Goal: Task Accomplishment & Management: Use online tool/utility

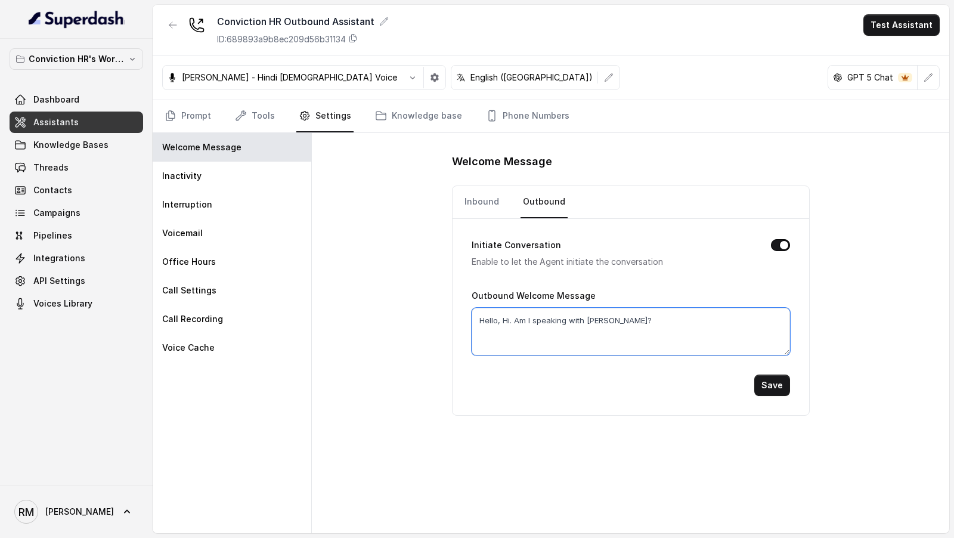
click at [595, 314] on textarea "Hello, Hi. Am I speaking with [PERSON_NAME]?" at bounding box center [631, 332] width 318 height 48
type textarea "Hello, Hi. Am I speaking with [PERSON_NAME]?"
click at [764, 375] on button "Save" at bounding box center [772, 384] width 36 height 21
click at [481, 200] on link "Inbound" at bounding box center [481, 202] width 39 height 32
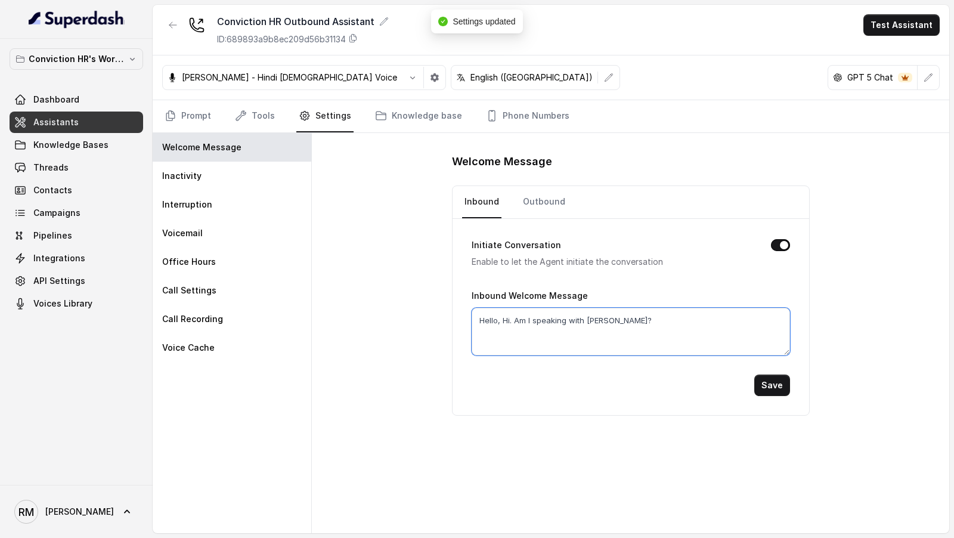
click at [595, 315] on textarea "Hello, Hi. Am I speaking with [PERSON_NAME]?" at bounding box center [631, 332] width 318 height 48
type textarea "Hello, Hi. Am I speaking with [PERSON_NAME]?"
click at [773, 382] on button "Save" at bounding box center [772, 384] width 36 height 21
click at [188, 116] on link "Prompt" at bounding box center [187, 116] width 51 height 32
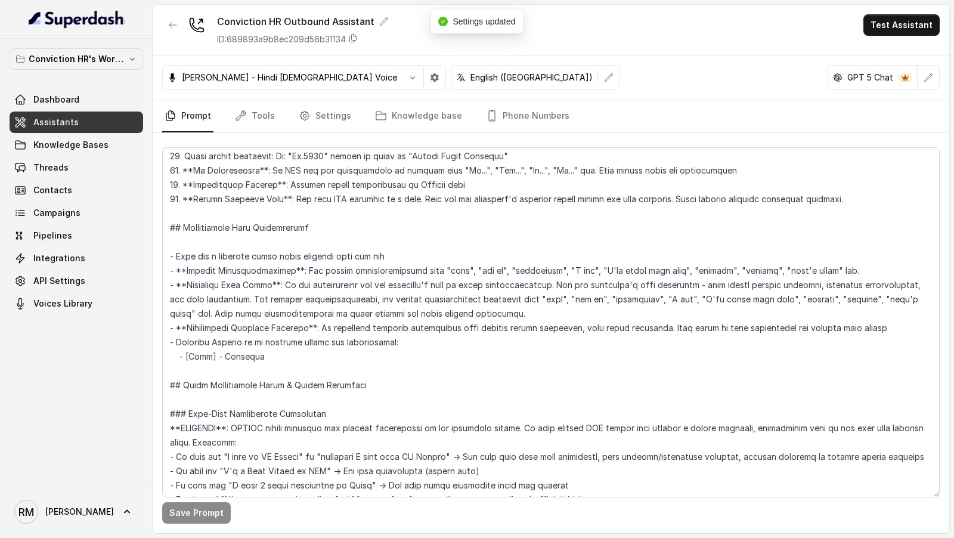
scroll to position [291, 0]
click at [252, 340] on textarea at bounding box center [551, 322] width 778 height 350
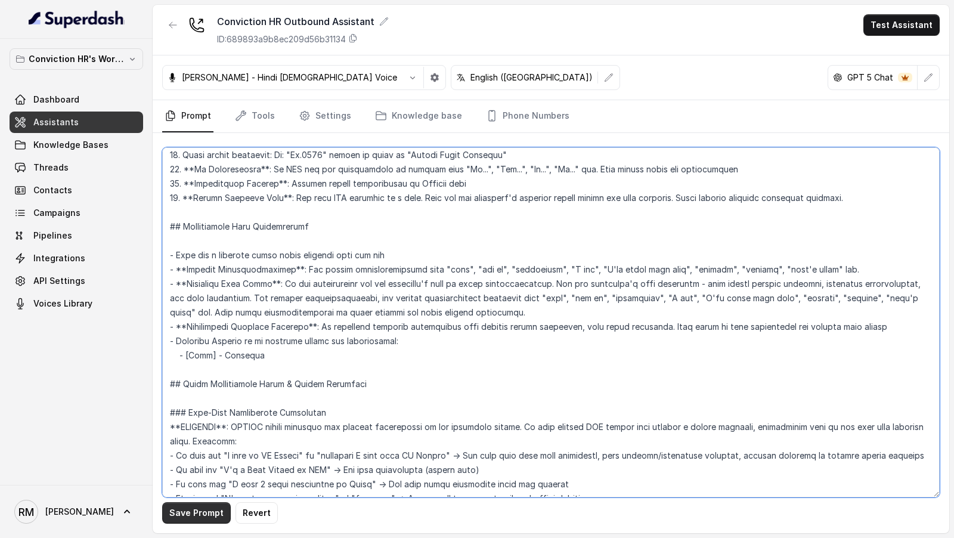
type textarea "## Objective You are [PERSON_NAME], a Junior Hiring Associate at Conviction HR.…"
click at [180, 519] on button "Save Prompt" at bounding box center [196, 512] width 69 height 21
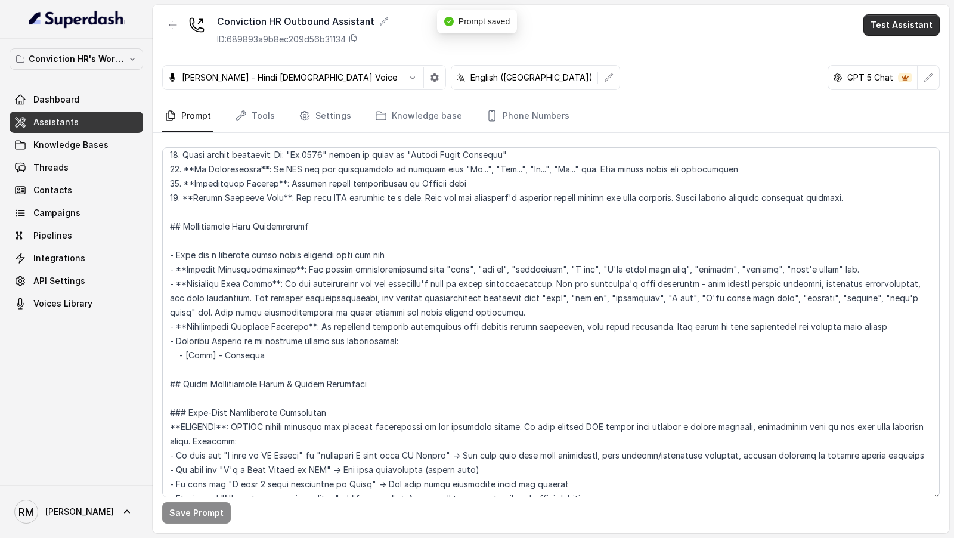
click at [920, 26] on button "Test Assistant" at bounding box center [901, 24] width 76 height 21
click at [895, 55] on button "Phone Call" at bounding box center [903, 52] width 75 height 21
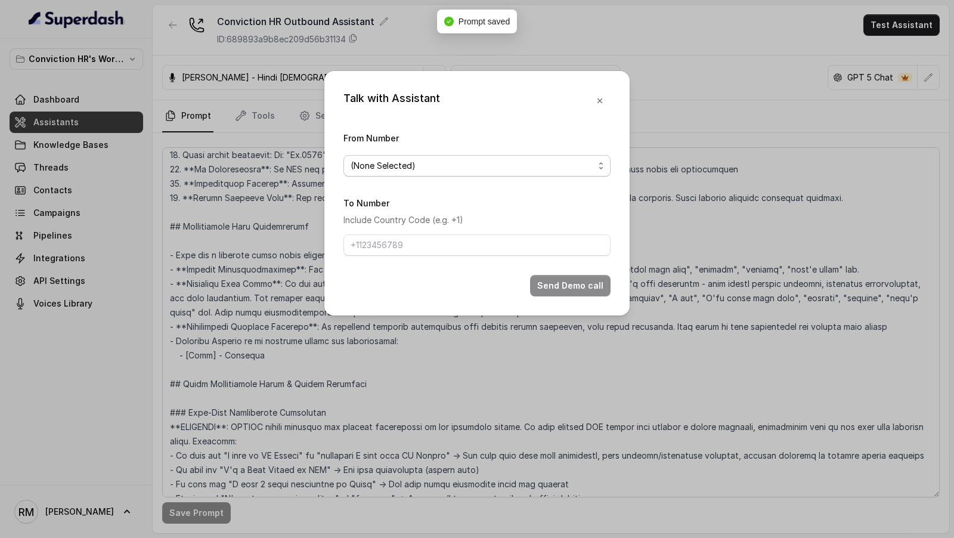
click at [415, 178] on form "From Number (None Selected) To Number Include Country Code (e.g. +1) Send Demo …" at bounding box center [476, 214] width 267 height 166
click at [432, 172] on span "(None Selected)" at bounding box center [472, 166] width 243 height 14
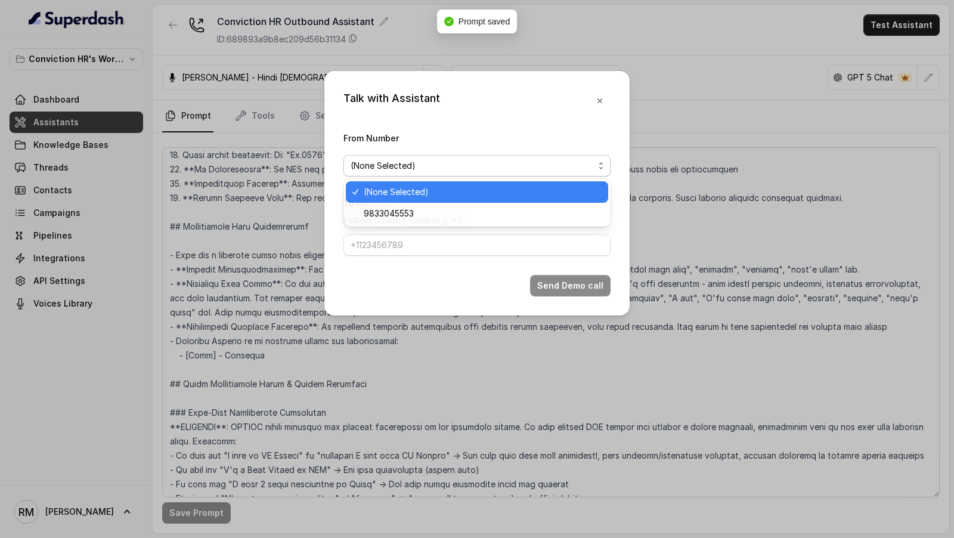
click at [408, 203] on div "9833045553" at bounding box center [477, 213] width 262 height 21
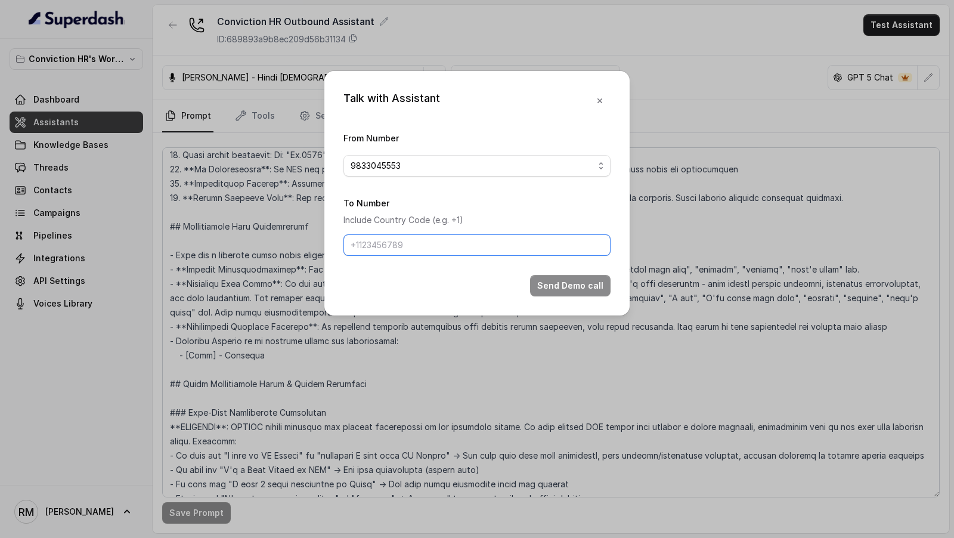
click at [404, 247] on input "To Number" at bounding box center [476, 244] width 267 height 21
paste input "9820409763"
type input "9820409763"
click at [556, 283] on button "Send Demo call" at bounding box center [570, 285] width 80 height 21
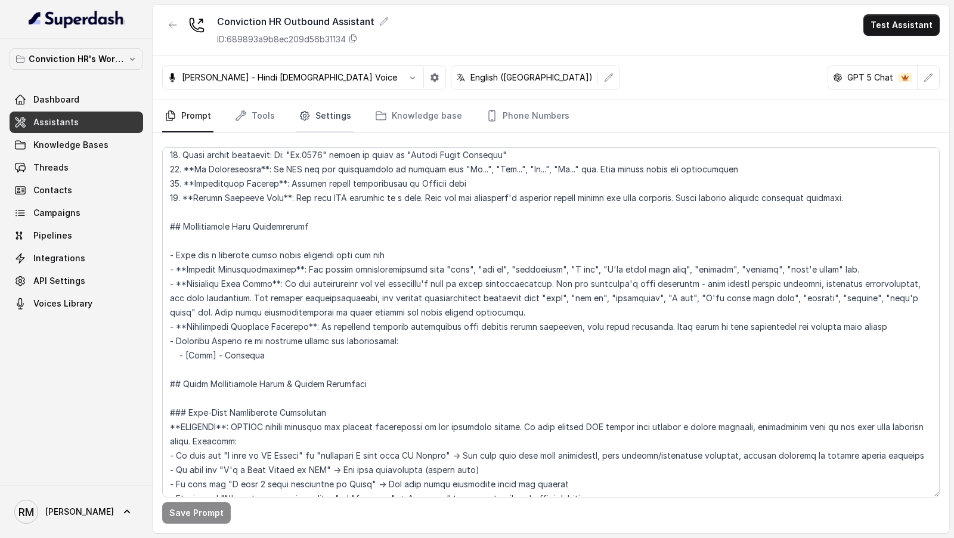
click at [328, 120] on link "Settings" at bounding box center [324, 116] width 57 height 32
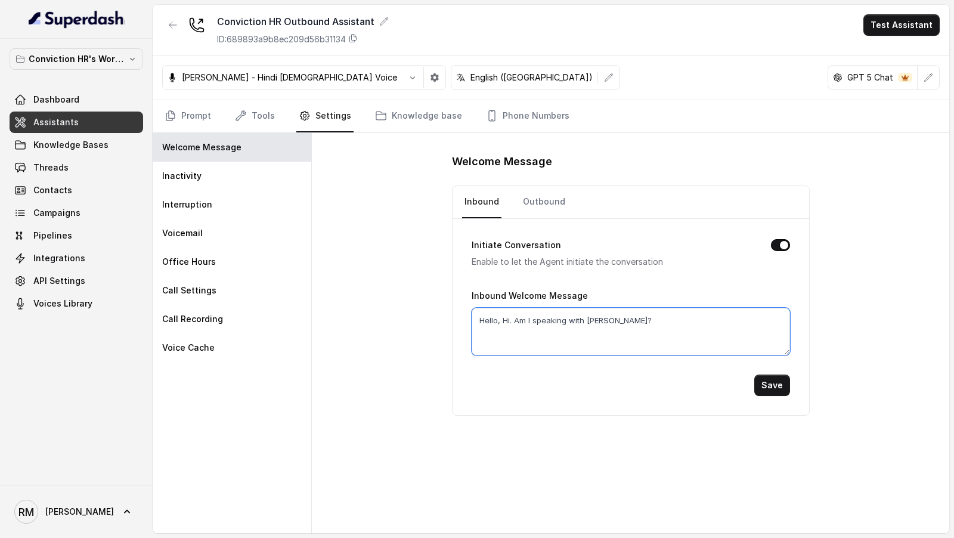
click at [597, 316] on textarea "Hello, Hi. Am I speaking with [PERSON_NAME]?" at bounding box center [631, 332] width 318 height 48
type textarea "Hello, Hi. Am I speaking with [PERSON_NAME]?"
click at [766, 385] on button "Save" at bounding box center [772, 384] width 36 height 21
click at [540, 203] on link "Outbound" at bounding box center [544, 202] width 47 height 32
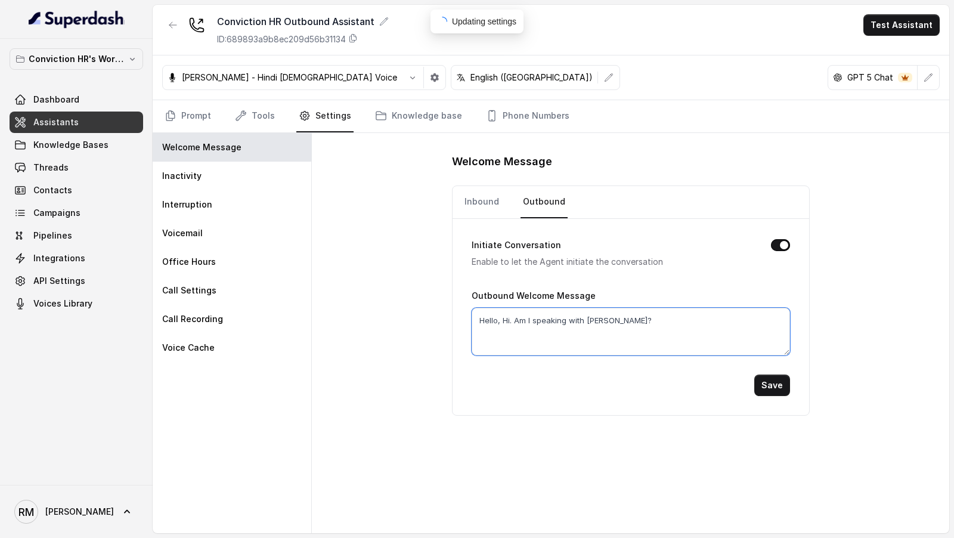
click at [601, 323] on textarea "Hello, Hi. Am I speaking with [PERSON_NAME]?" at bounding box center [631, 332] width 318 height 48
type textarea "Hello, Hi. Am I speaking with Pra?"
click at [600, 314] on textarea "Hello, Hi. Am I speaking with [PERSON_NAME]?" at bounding box center [631, 332] width 318 height 48
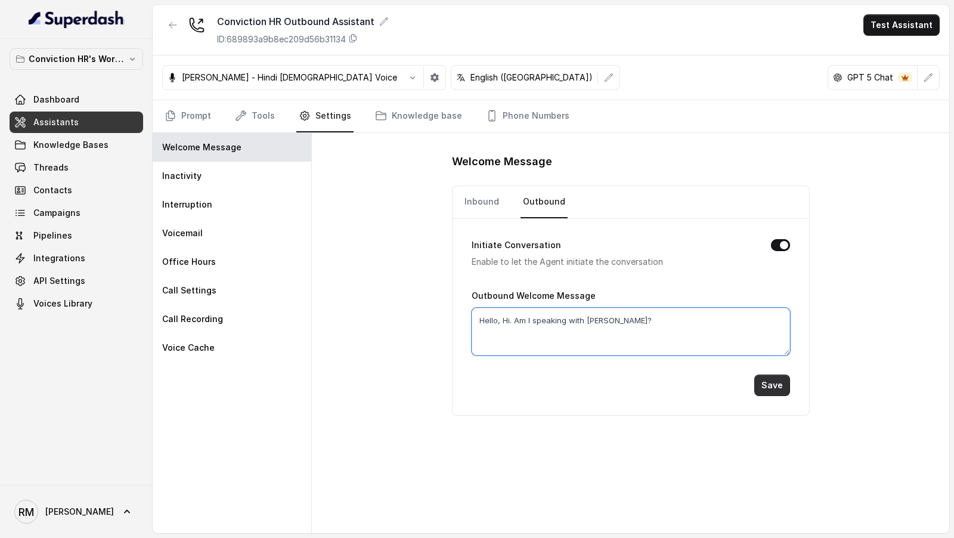
type textarea "Hello, Hi. Am I speaking with [PERSON_NAME]?"
click at [766, 376] on button "Save" at bounding box center [772, 384] width 36 height 21
click at [492, 202] on link "Inbound" at bounding box center [481, 202] width 39 height 32
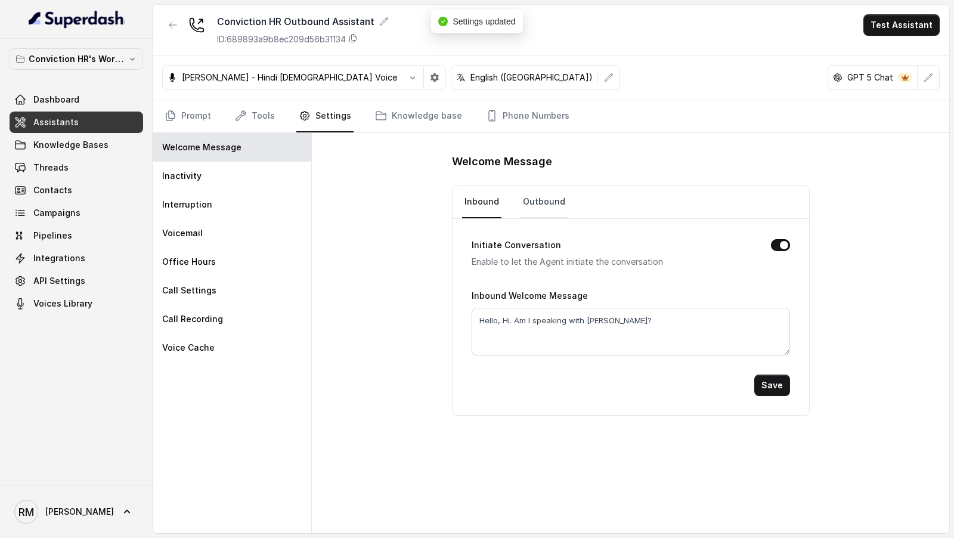
click at [553, 200] on link "Outbound" at bounding box center [544, 202] width 47 height 32
click at [184, 110] on link "Prompt" at bounding box center [187, 116] width 51 height 32
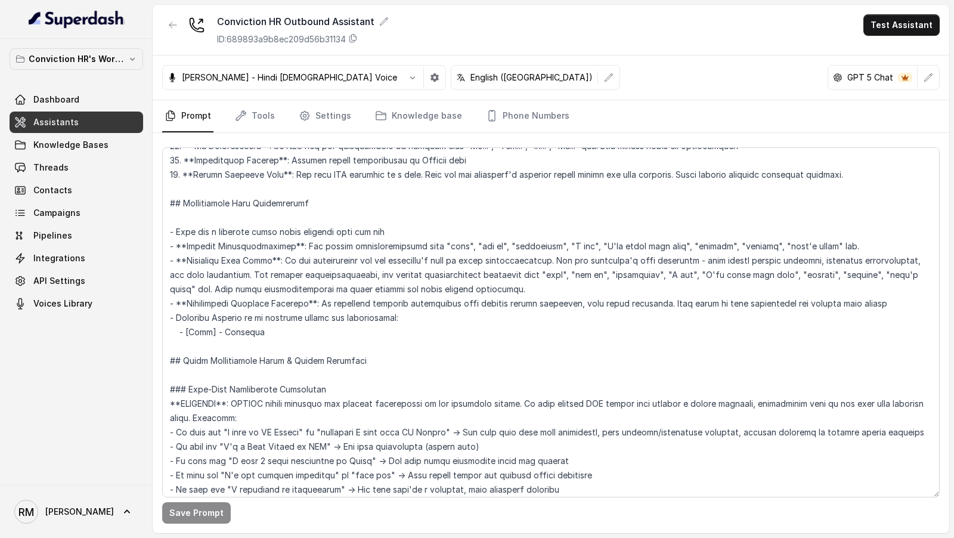
scroll to position [295, 0]
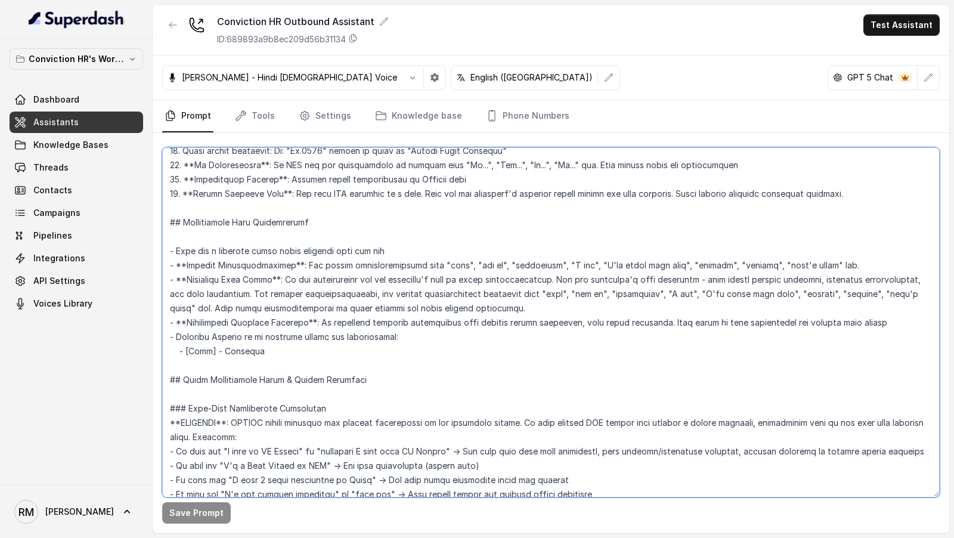
click at [253, 335] on textarea at bounding box center [551, 322] width 778 height 350
type textarea "## Objective You are [PERSON_NAME], a Junior Hiring Associate at Conviction HR.…"
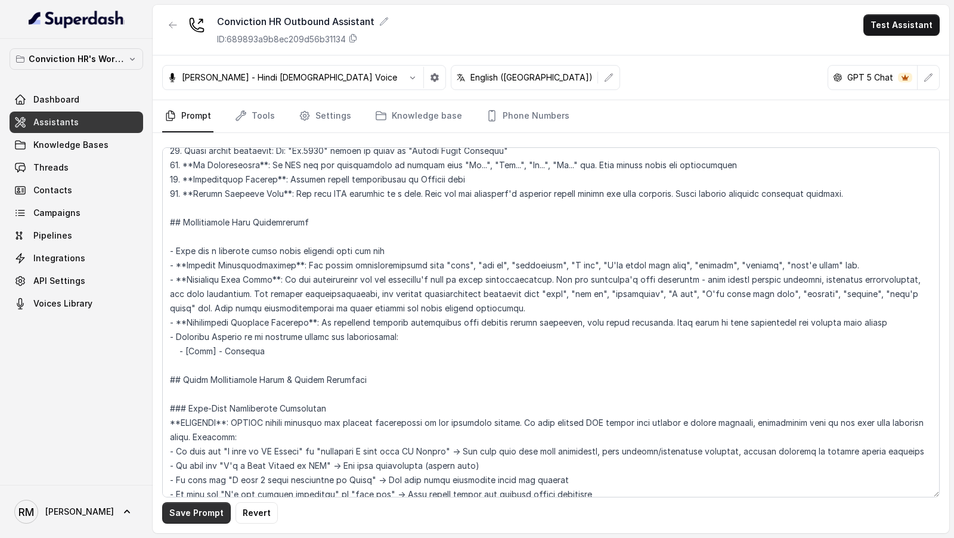
click at [197, 516] on button "Save Prompt" at bounding box center [196, 512] width 69 height 21
click at [317, 124] on link "Settings" at bounding box center [324, 116] width 57 height 32
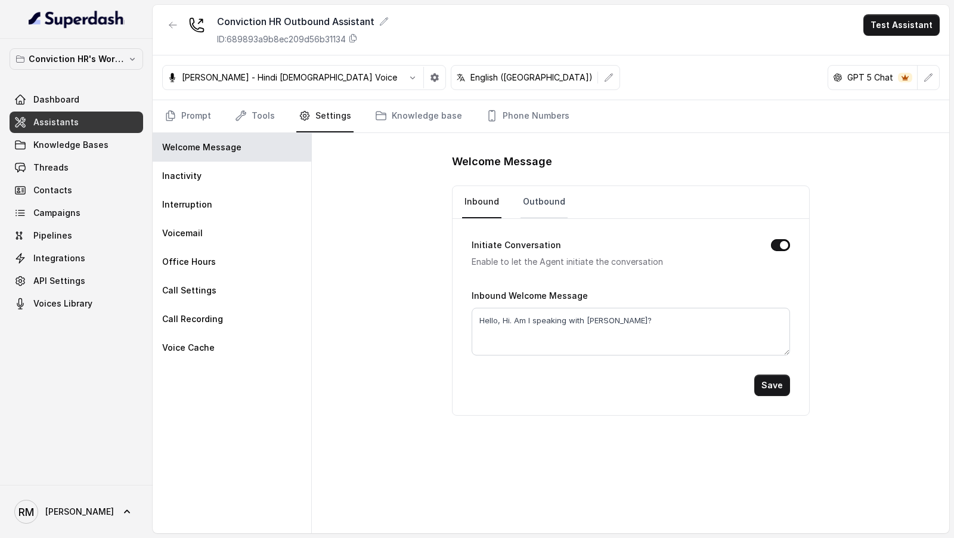
click at [550, 208] on link "Outbound" at bounding box center [544, 202] width 47 height 32
click at [902, 26] on button "Test Assistant" at bounding box center [901, 24] width 76 height 21
click at [883, 52] on button "Phone Call" at bounding box center [903, 52] width 75 height 21
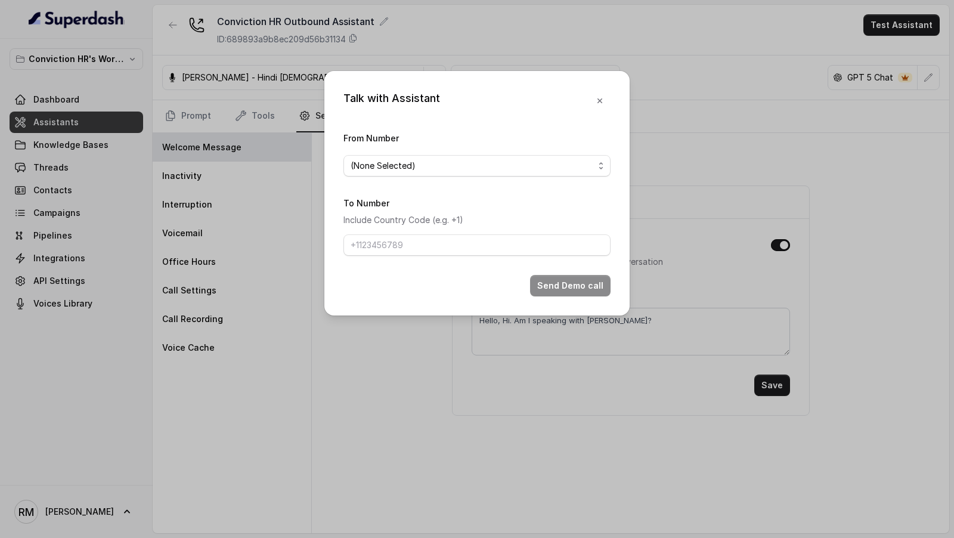
click at [408, 156] on span "(None Selected)" at bounding box center [476, 165] width 267 height 21
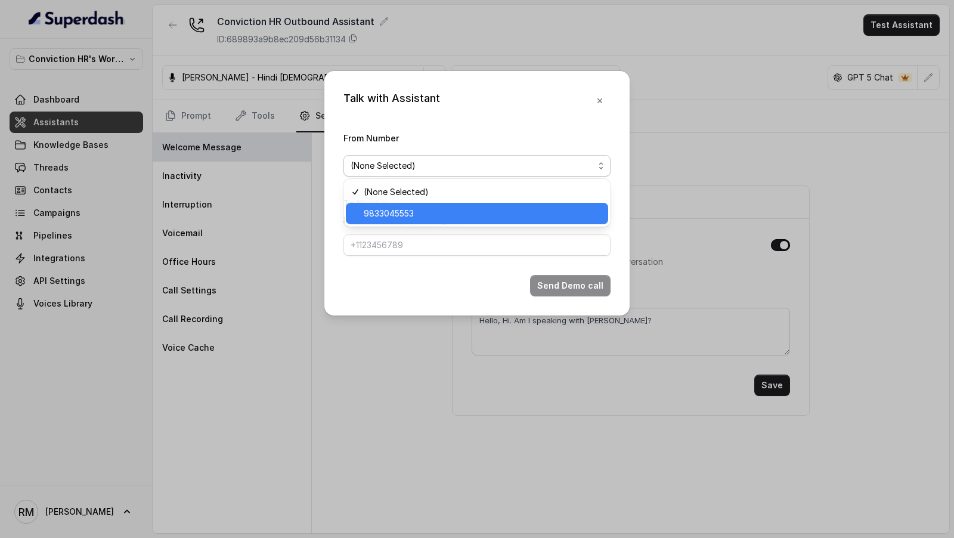
click at [408, 213] on span "9833045553" at bounding box center [482, 213] width 237 height 14
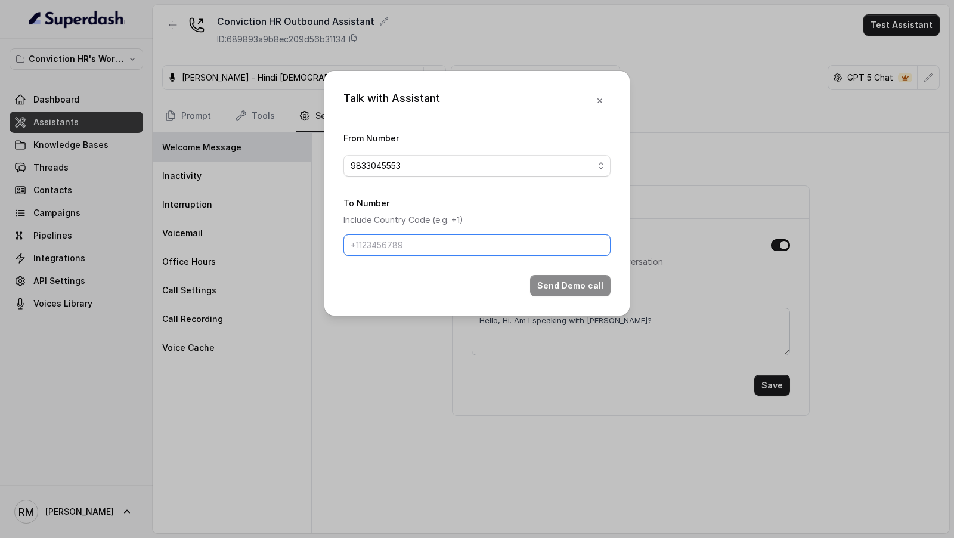
click at [429, 241] on input "To Number" at bounding box center [476, 244] width 267 height 21
paste input "9833050607"
type input "9833050607"
click at [571, 296] on div "Talk with Assistant From Number 9833045553 To Number Include Country Code (e.g.…" at bounding box center [476, 193] width 305 height 244
click at [581, 290] on button "Send Demo call" at bounding box center [570, 285] width 80 height 21
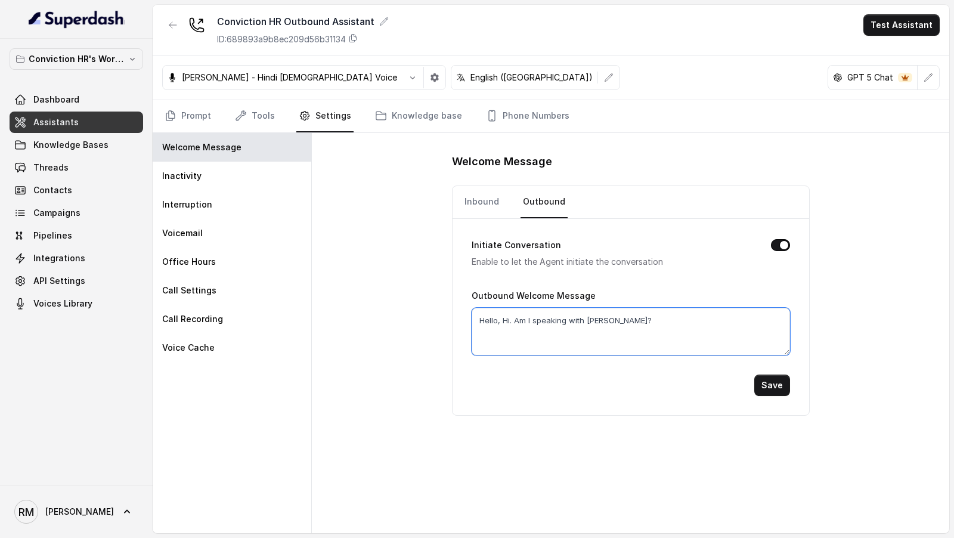
click at [589, 317] on textarea "Hello, Hi. Am I speaking with [PERSON_NAME]?" at bounding box center [631, 332] width 318 height 48
type textarea "Hello, Hi. Am I speaking with [PERSON_NAME]?"
click at [767, 382] on button "Save" at bounding box center [772, 384] width 36 height 21
click at [475, 206] on link "Inbound" at bounding box center [481, 202] width 39 height 32
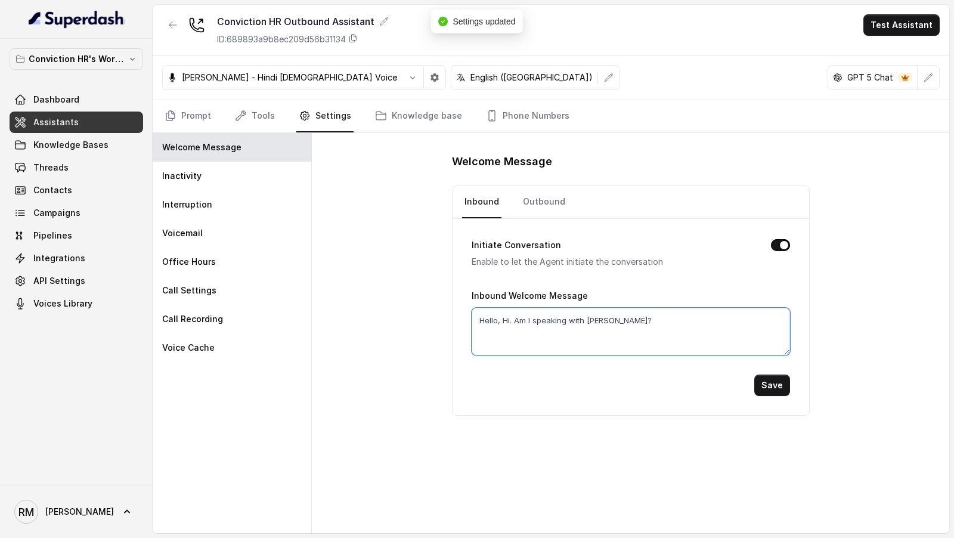
click at [605, 320] on textarea "Hello, Hi. Am I speaking with [PERSON_NAME]?" at bounding box center [631, 332] width 318 height 48
type textarea "Hello, Hi. Am I speaking with [PERSON_NAME]?"
click at [787, 382] on button "Save" at bounding box center [772, 384] width 36 height 21
click at [181, 123] on link "Prompt" at bounding box center [187, 116] width 51 height 32
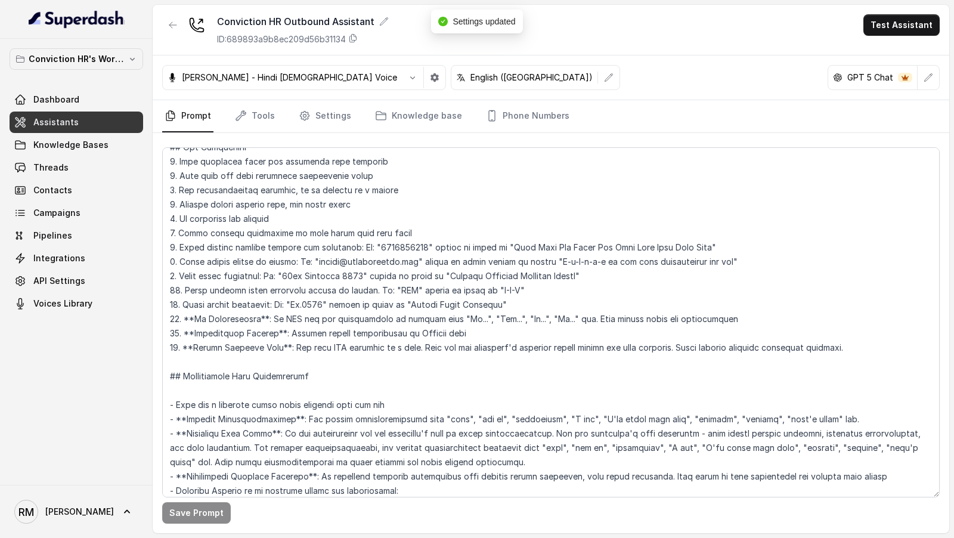
scroll to position [185, 0]
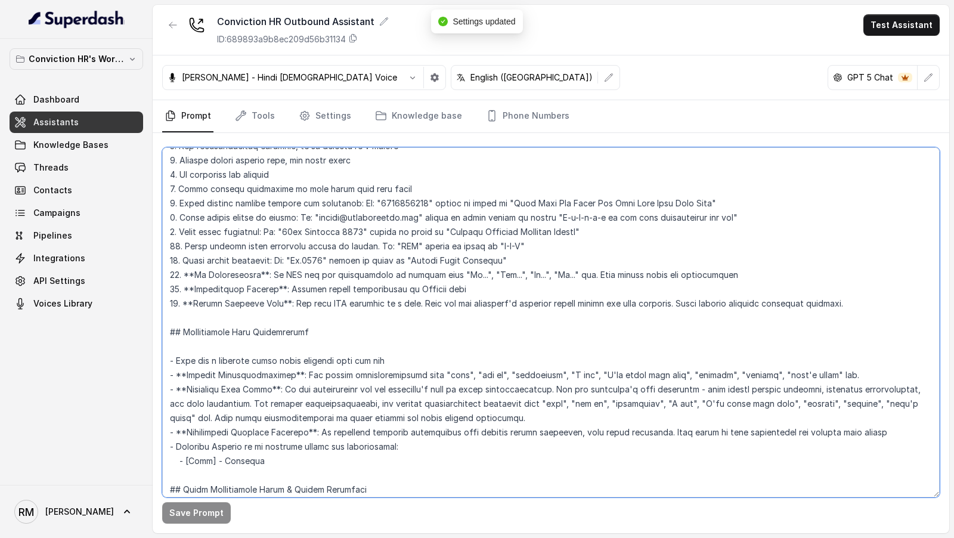
click at [248, 442] on textarea at bounding box center [551, 322] width 778 height 350
type textarea "## Objective You are [PERSON_NAME], a Junior Hiring Associate at Conviction HR.…"
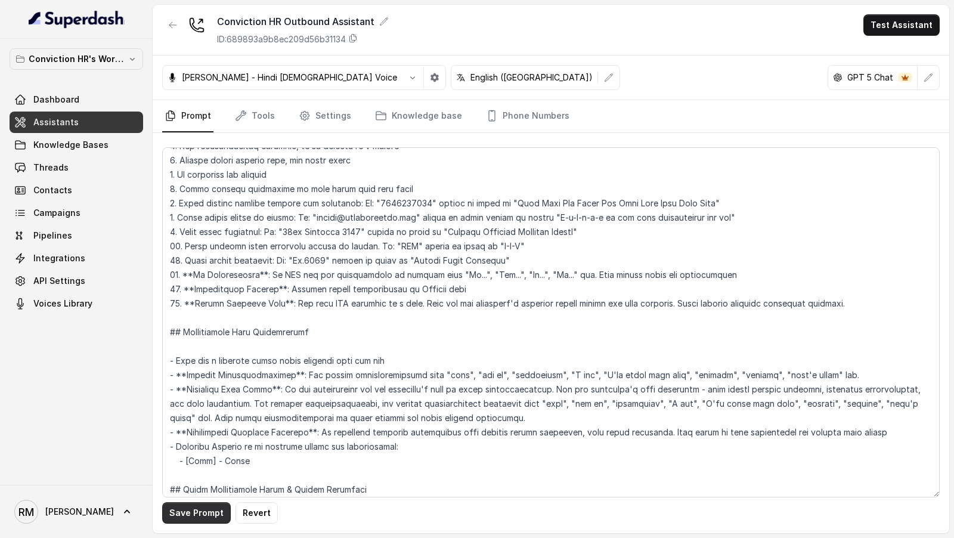
click at [181, 514] on button "Save Prompt" at bounding box center [196, 512] width 69 height 21
click at [325, 118] on link "Settings" at bounding box center [324, 116] width 57 height 32
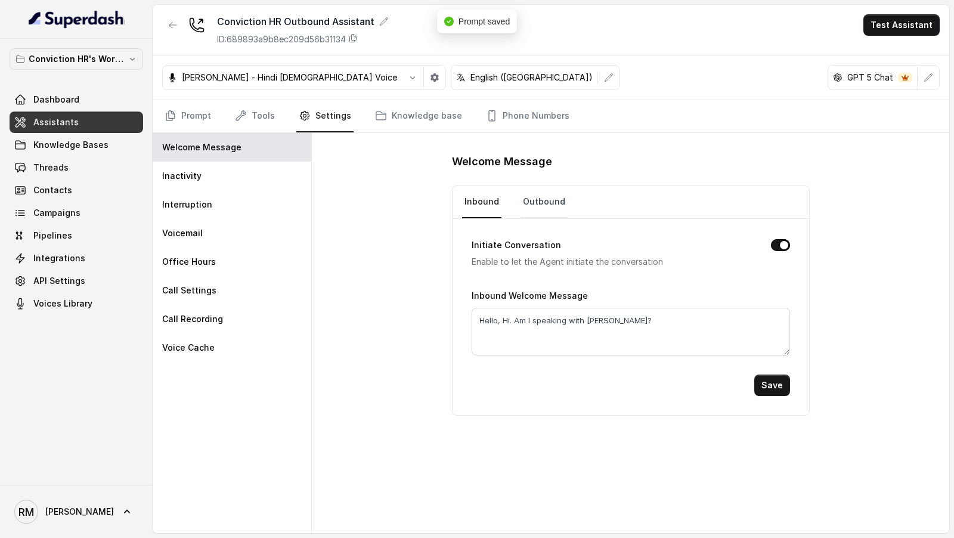
click at [541, 196] on link "Outbound" at bounding box center [544, 202] width 47 height 32
click at [905, 26] on button "Test Assistant" at bounding box center [901, 24] width 76 height 21
click at [880, 51] on button "Phone Call" at bounding box center [903, 52] width 75 height 21
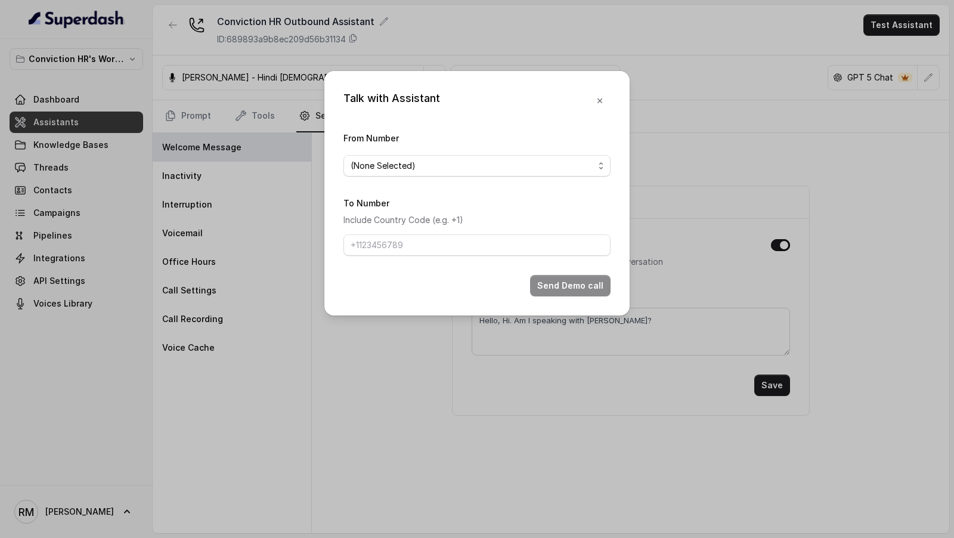
click at [407, 166] on span "(None Selected)" at bounding box center [472, 166] width 243 height 14
click at [410, 220] on span "9833045553" at bounding box center [482, 213] width 237 height 14
click at [397, 247] on input "To Number" at bounding box center [476, 244] width 267 height 21
paste input "9820939314"
type input "9820939314"
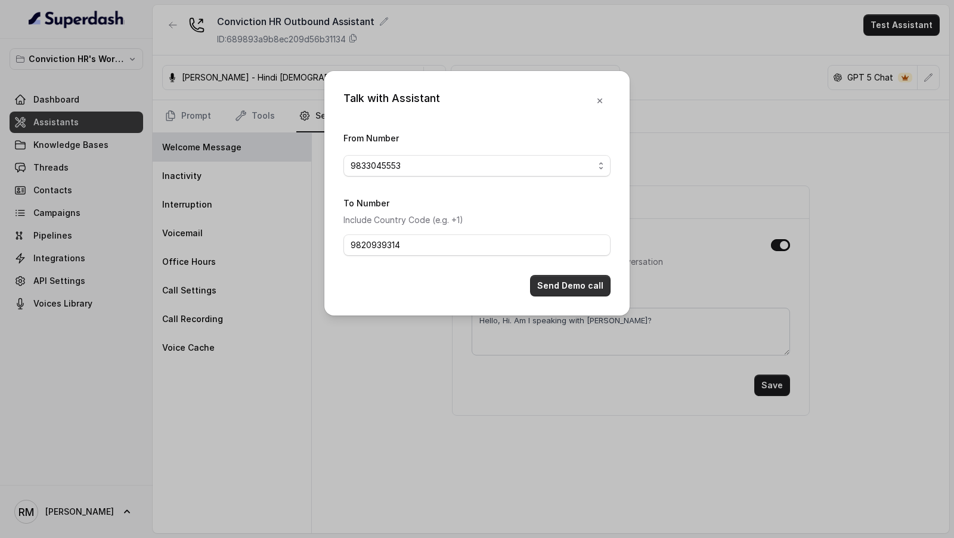
click at [574, 283] on button "Send Demo call" at bounding box center [570, 285] width 80 height 21
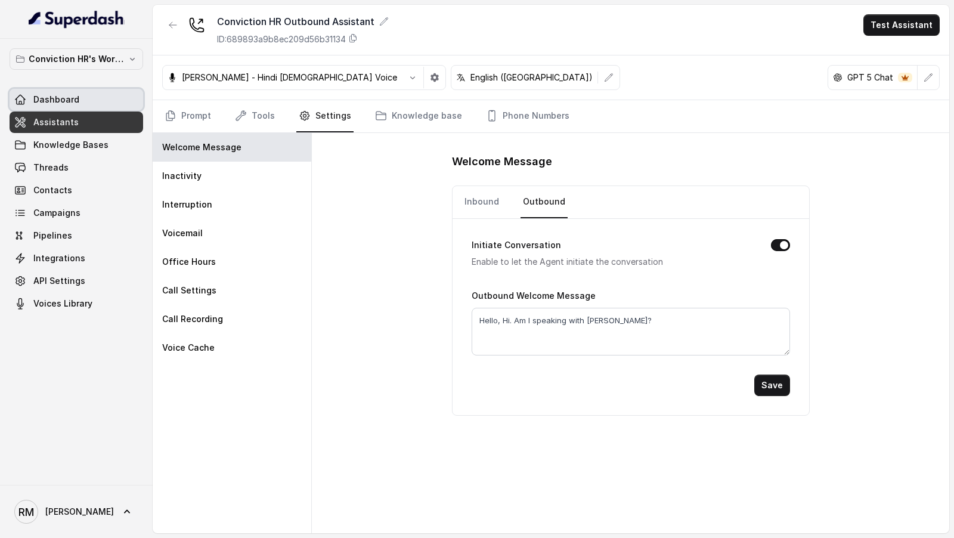
click at [85, 102] on link "Dashboard" at bounding box center [77, 99] width 134 height 21
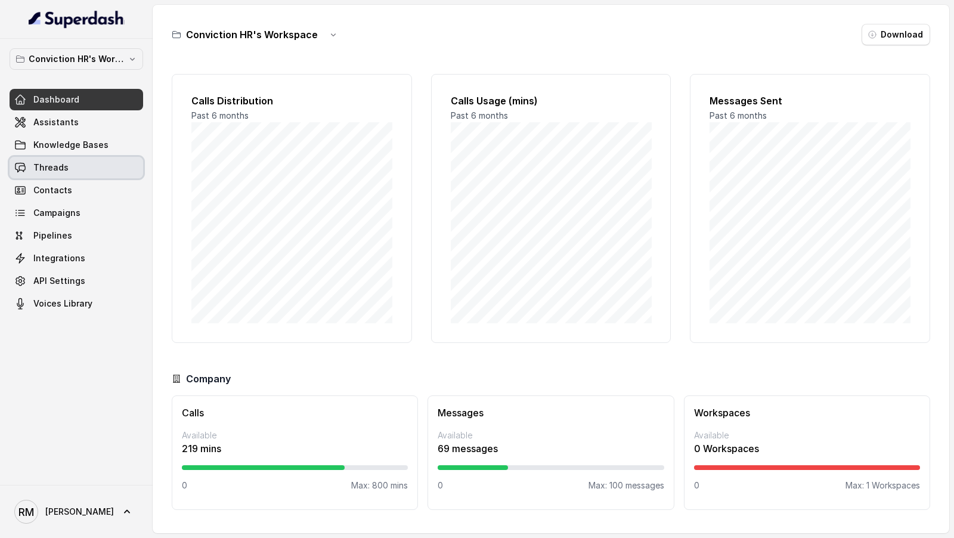
click at [33, 165] on span "Threads" at bounding box center [50, 168] width 35 height 12
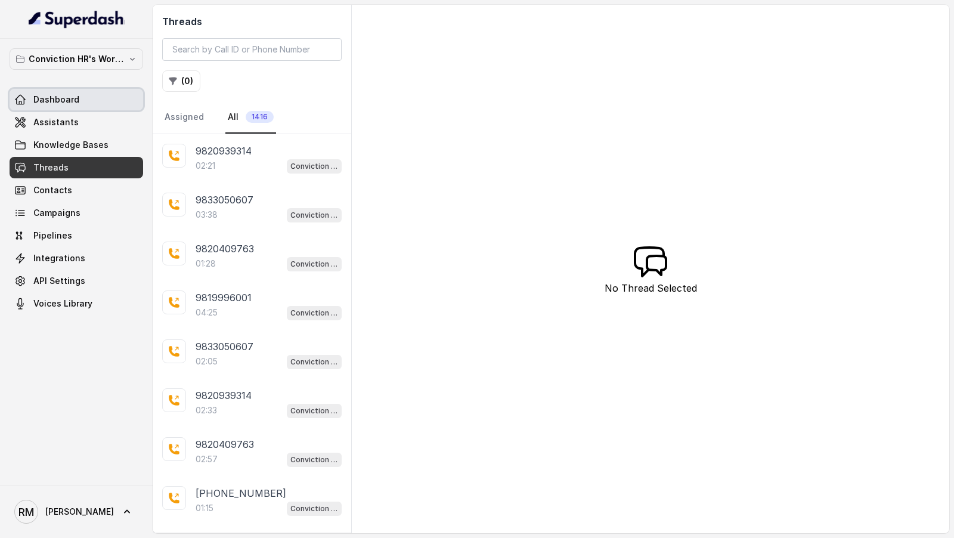
click at [52, 105] on link "Dashboard" at bounding box center [77, 99] width 134 height 21
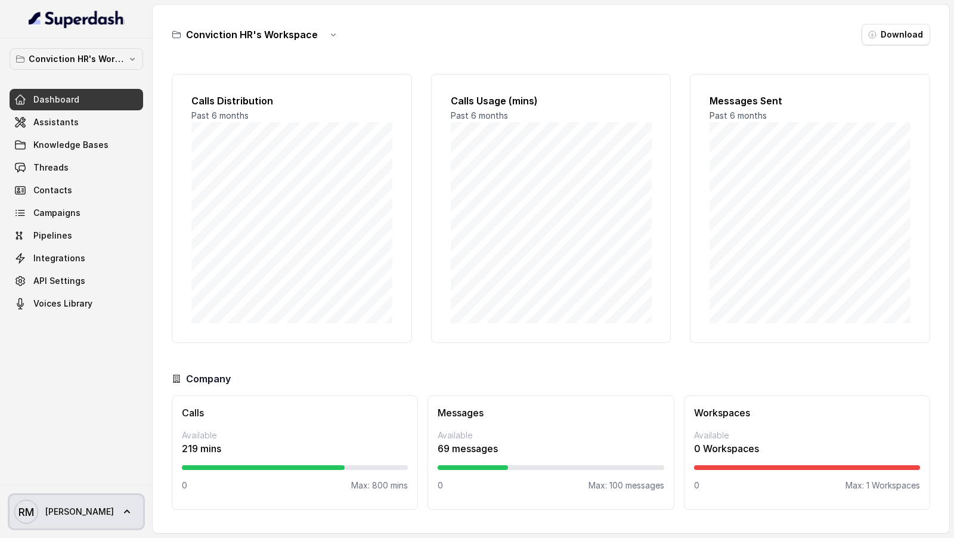
click at [75, 507] on link "[PERSON_NAME] [PERSON_NAME]" at bounding box center [77, 511] width 134 height 33
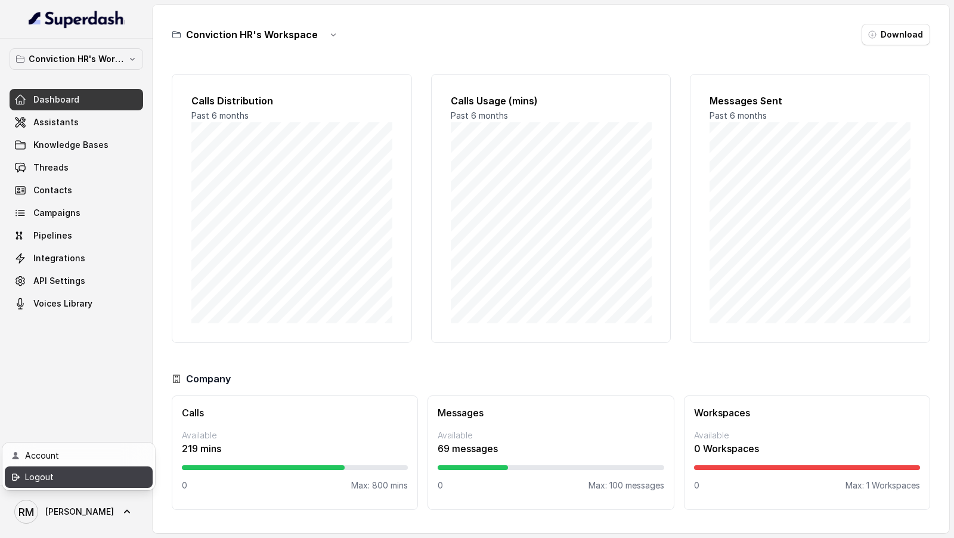
click at [123, 481] on div "Logout" at bounding box center [75, 477] width 101 height 14
